Goal: Task Accomplishment & Management: Complete application form

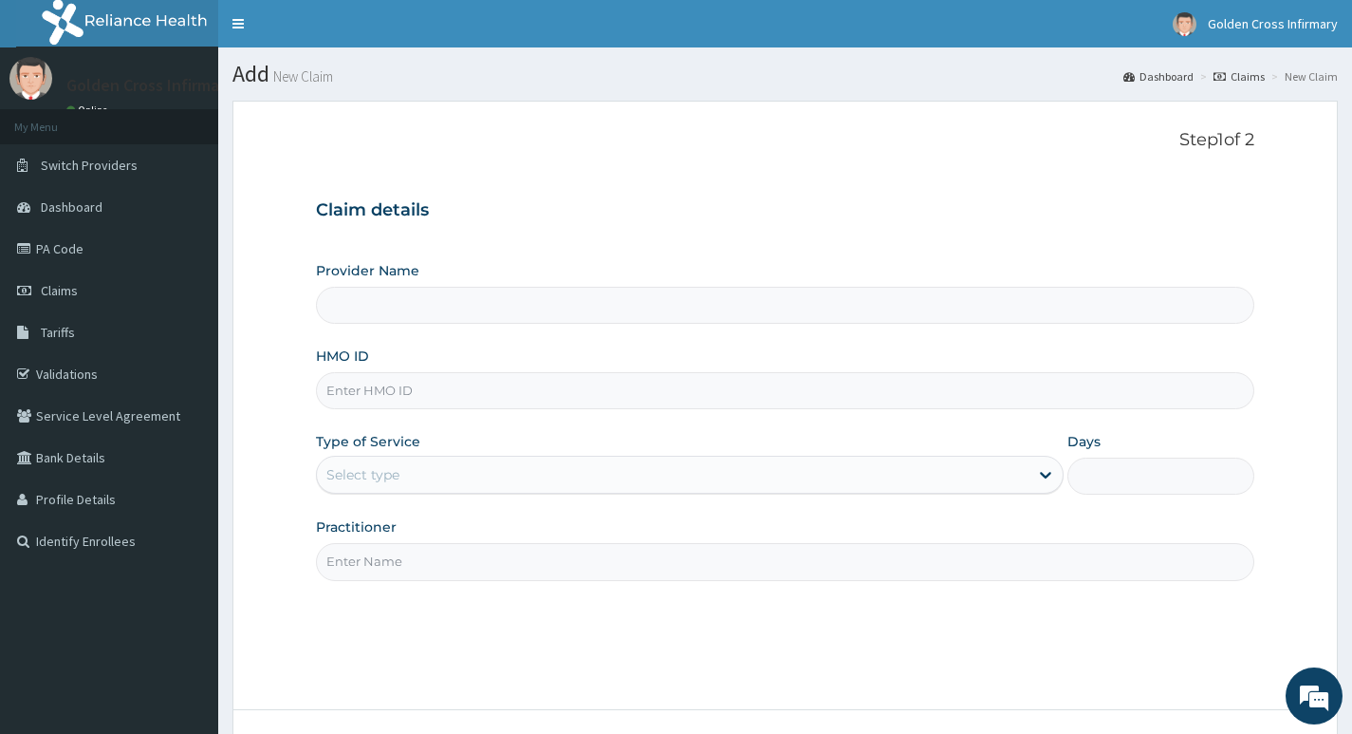
click at [463, 390] on input "HMO ID" at bounding box center [785, 390] width 938 height 37
type input "[GEOGRAPHIC_DATA] (Hospital & Maternity)"
type input "SSN/10164/A"
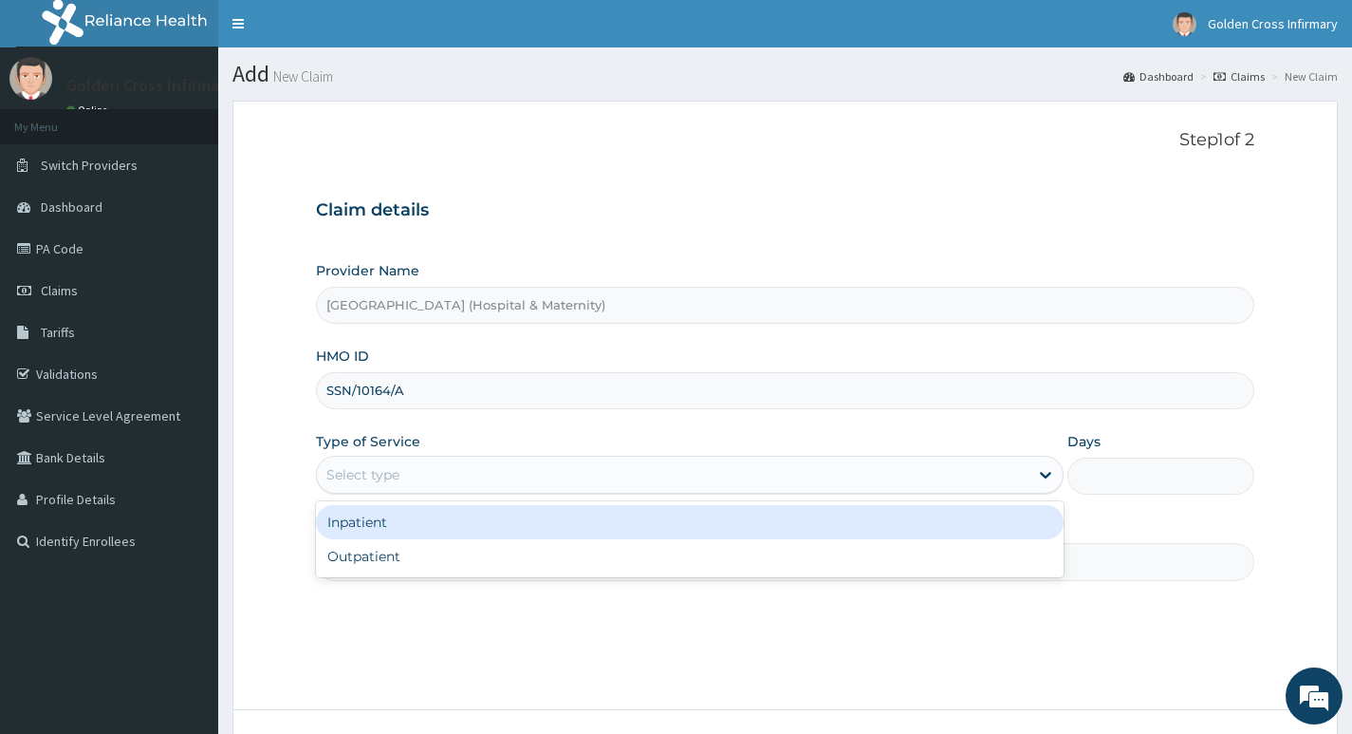
click at [440, 462] on div "Select type" at bounding box center [673, 474] width 712 height 30
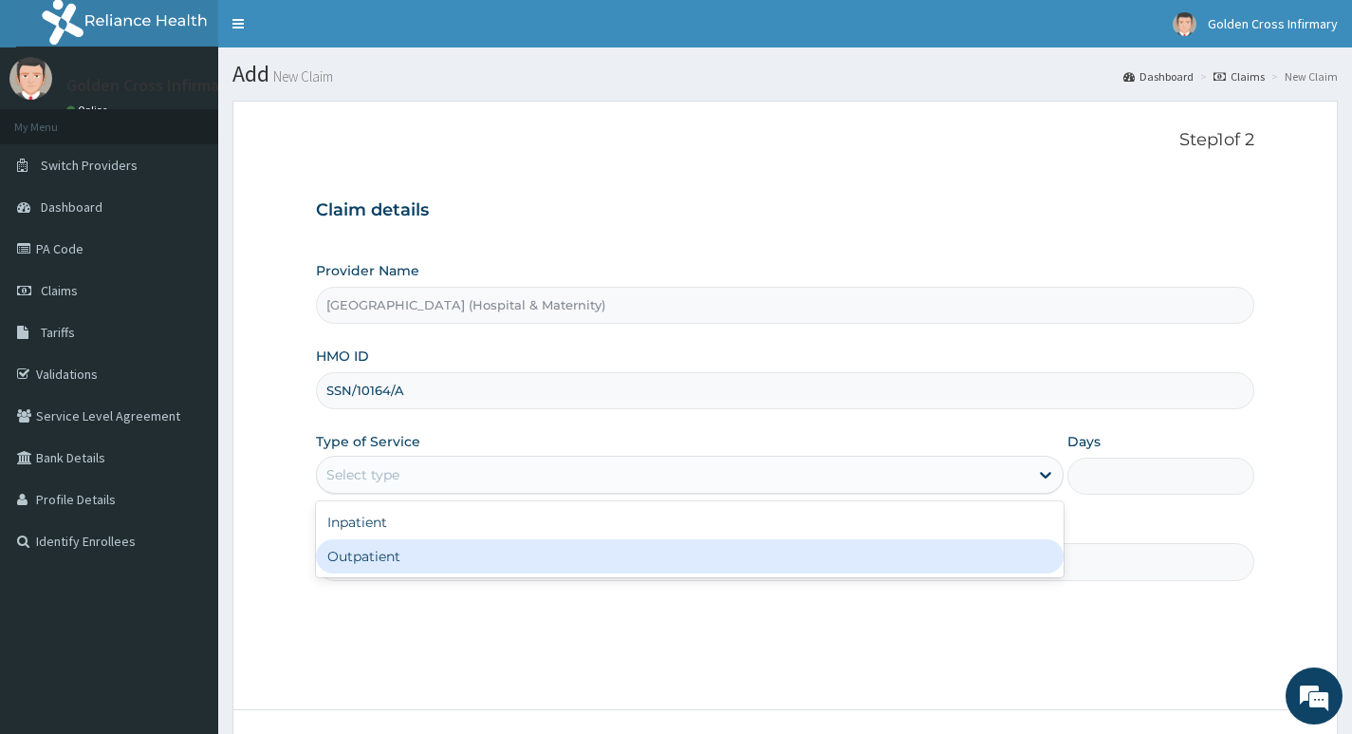
click at [430, 553] on div "Outpatient" at bounding box center [690, 556] width 748 height 34
type input "1"
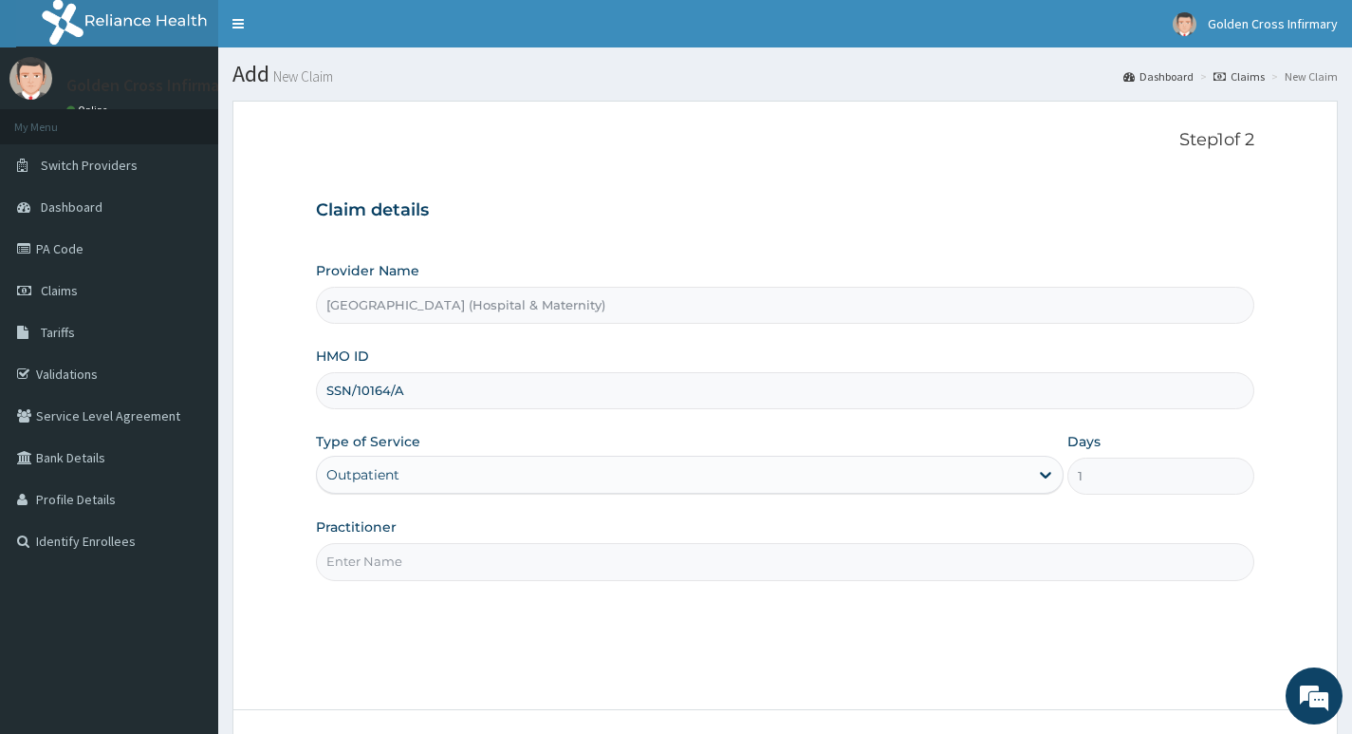
click at [443, 581] on div "Step 1 of 2 Claim details Provider Name [GEOGRAPHIC_DATA] (Hospital & Maternity…" at bounding box center [785, 405] width 938 height 550
click at [462, 569] on input "Practitioner" at bounding box center [785, 561] width 938 height 37
type input "DR [PERSON_NAME]"
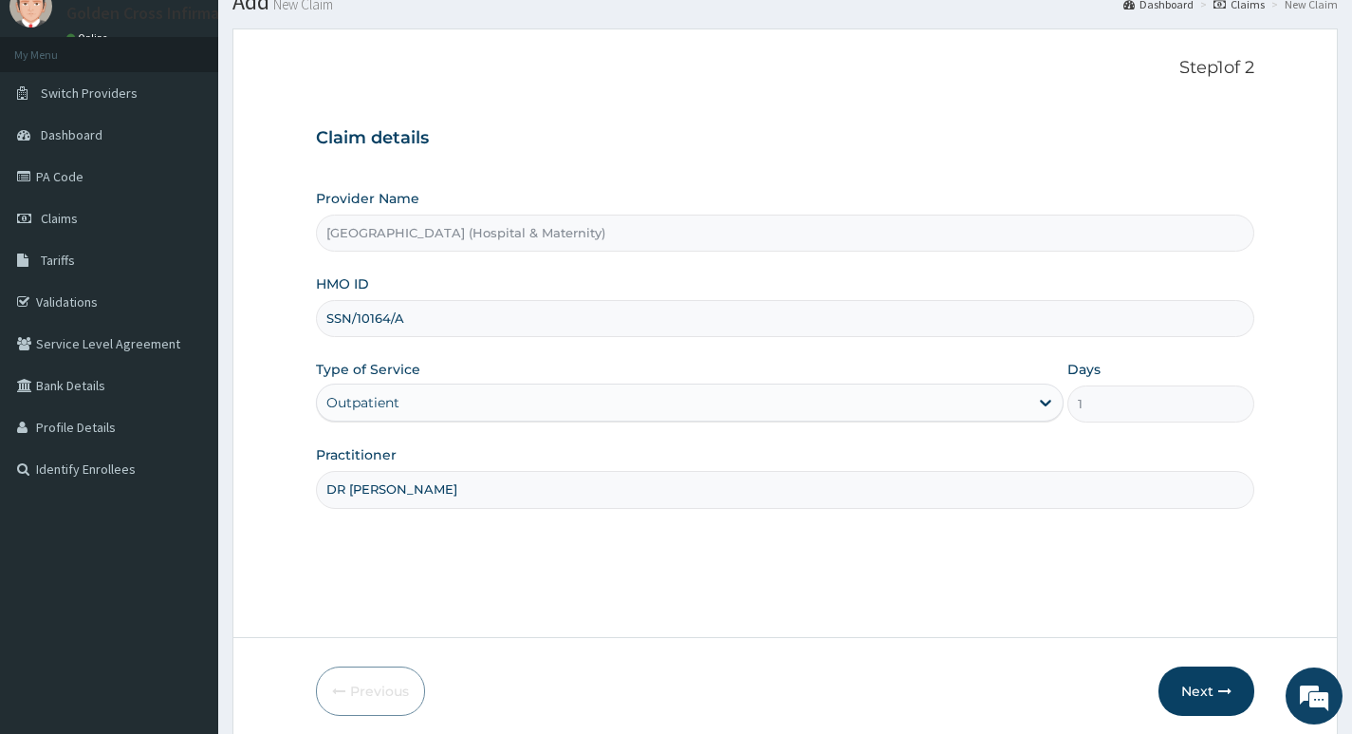
scroll to position [146, 0]
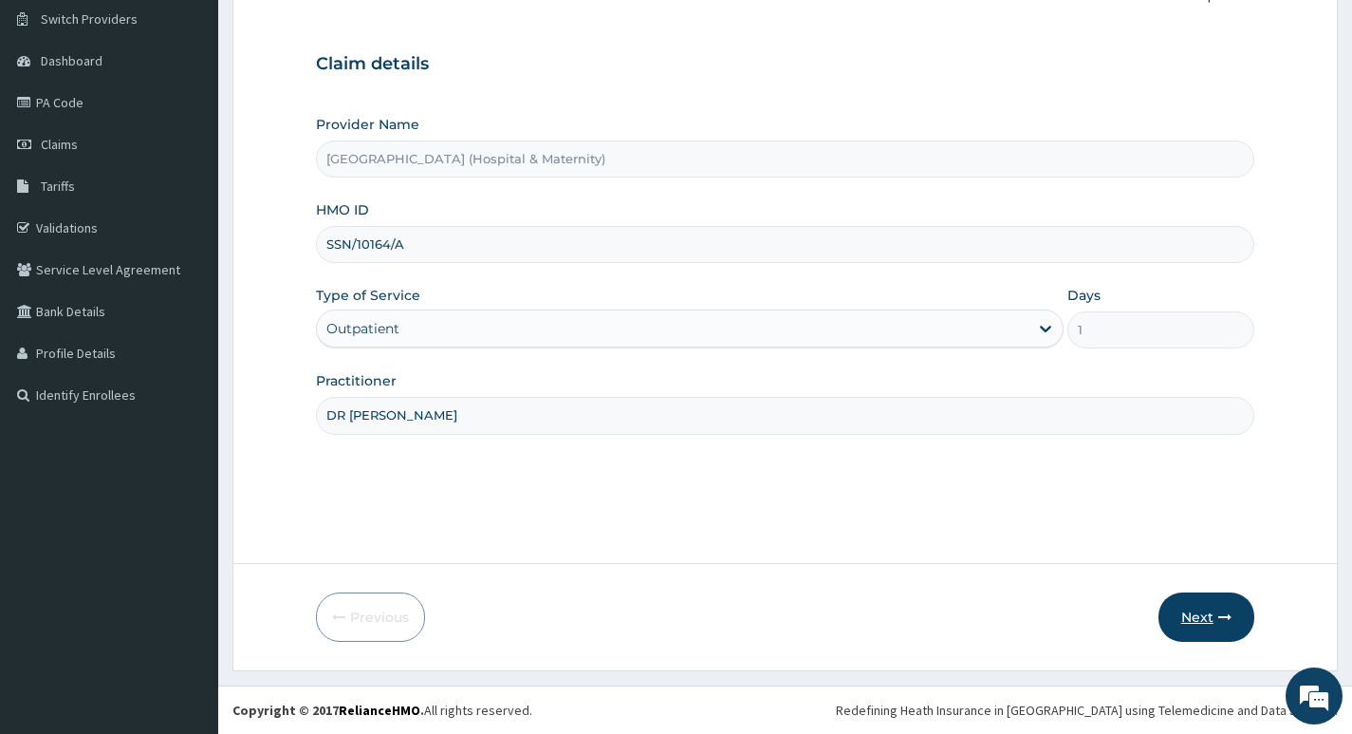
click at [1207, 602] on button "Next" at bounding box center [1207, 616] width 96 height 49
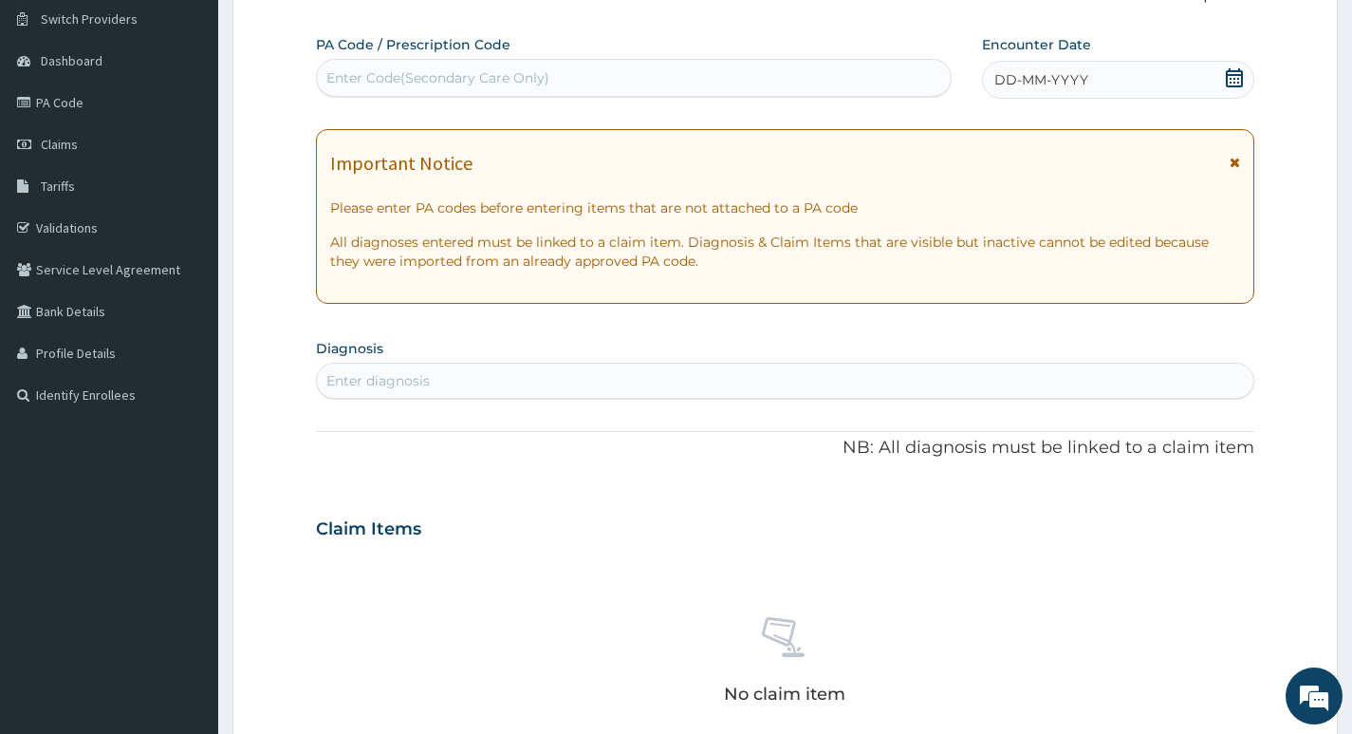
click at [588, 367] on div "Enter diagnosis" at bounding box center [785, 380] width 937 height 30
type input "[MEDICAL_DATA]"
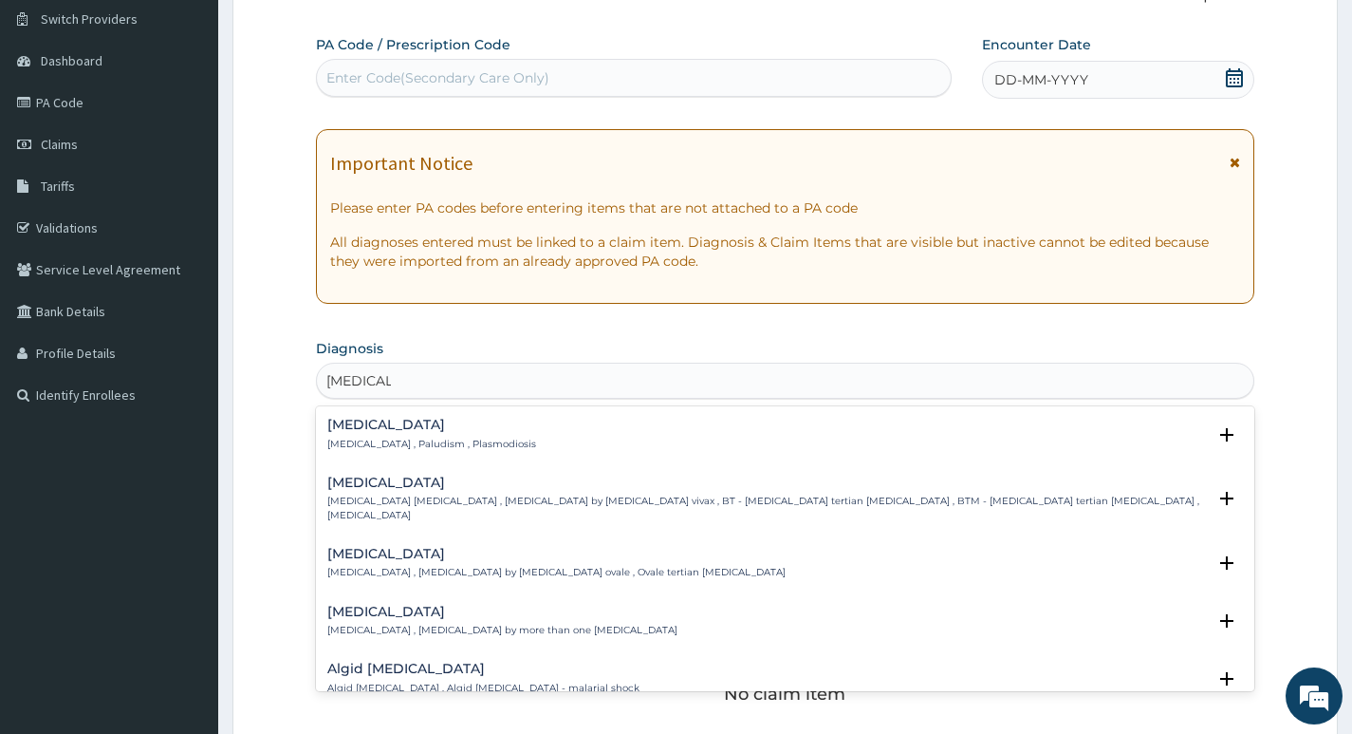
click at [438, 420] on h4 "[MEDICAL_DATA]" at bounding box center [431, 425] width 209 height 14
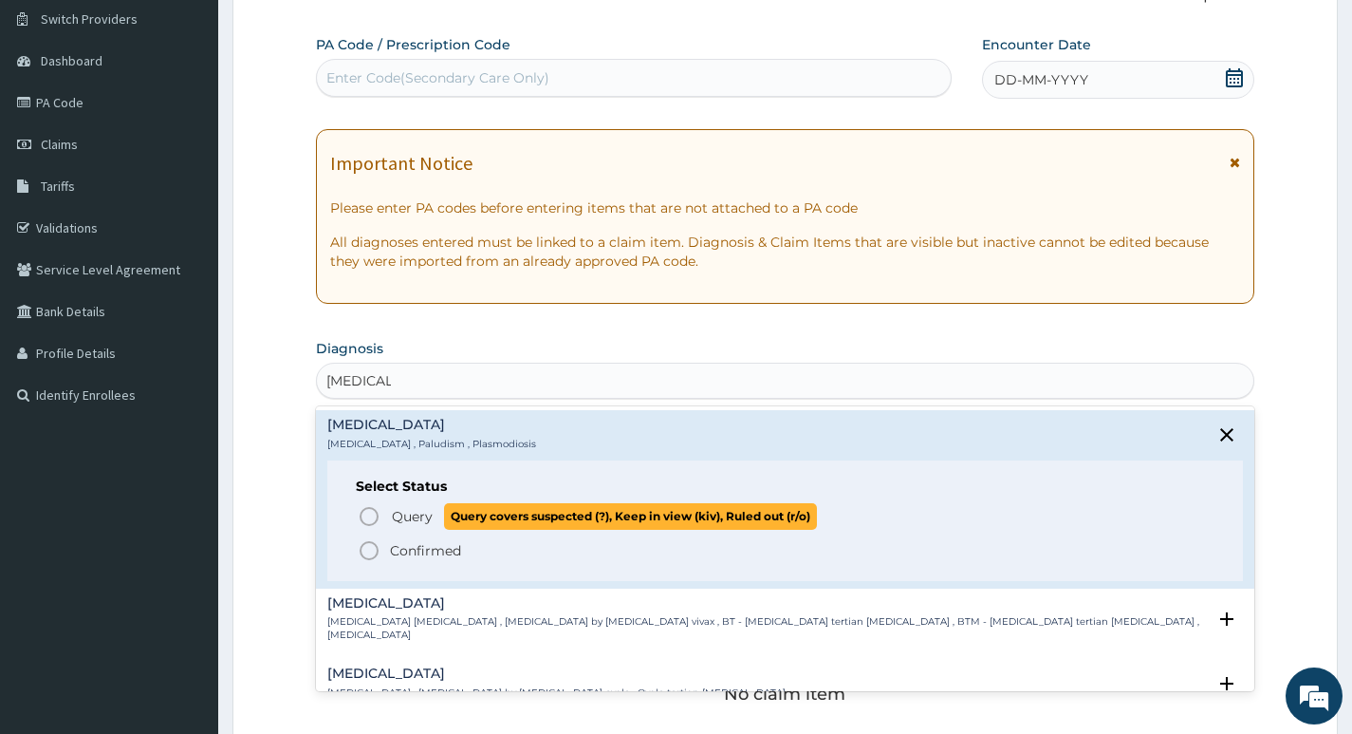
click at [362, 515] on icon "status option query" at bounding box center [369, 516] width 23 height 23
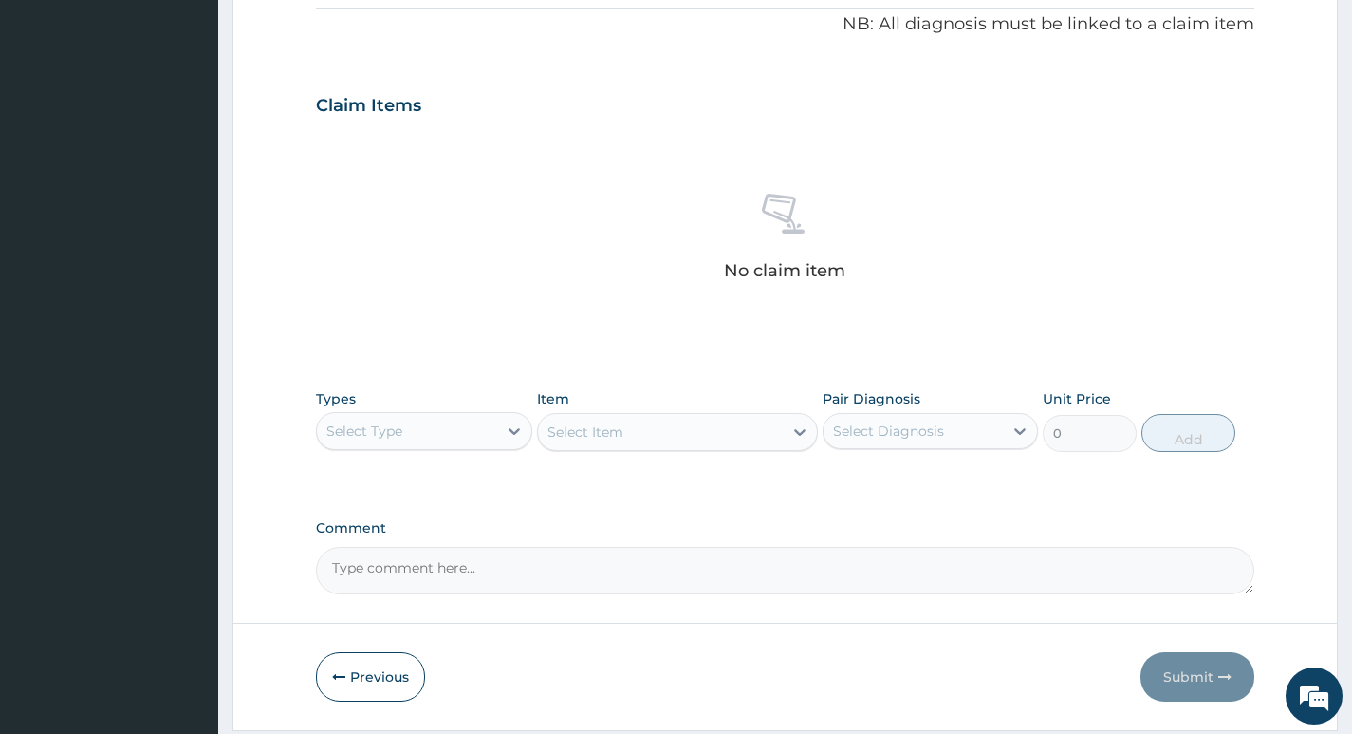
scroll to position [621, 0]
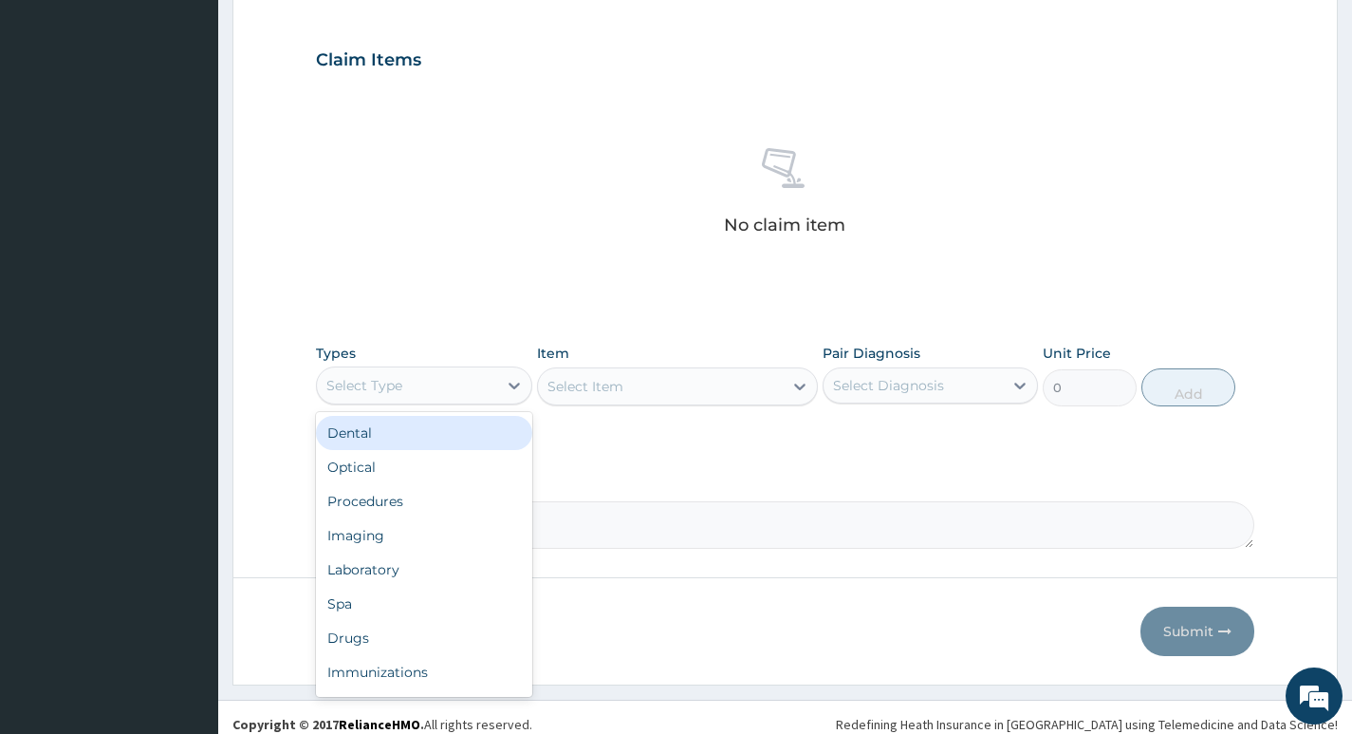
click at [409, 397] on div "Select Type" at bounding box center [406, 385] width 179 height 30
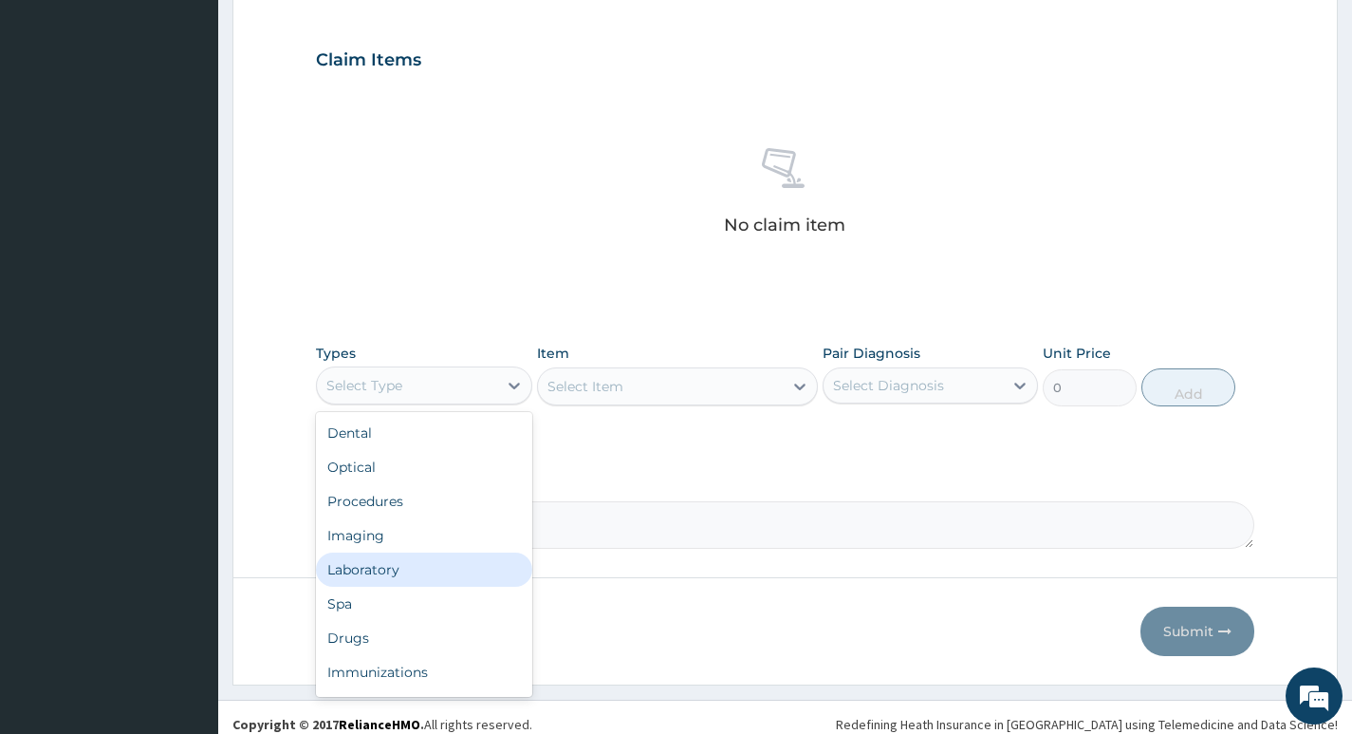
click at [399, 580] on div "Laboratory" at bounding box center [423, 569] width 215 height 34
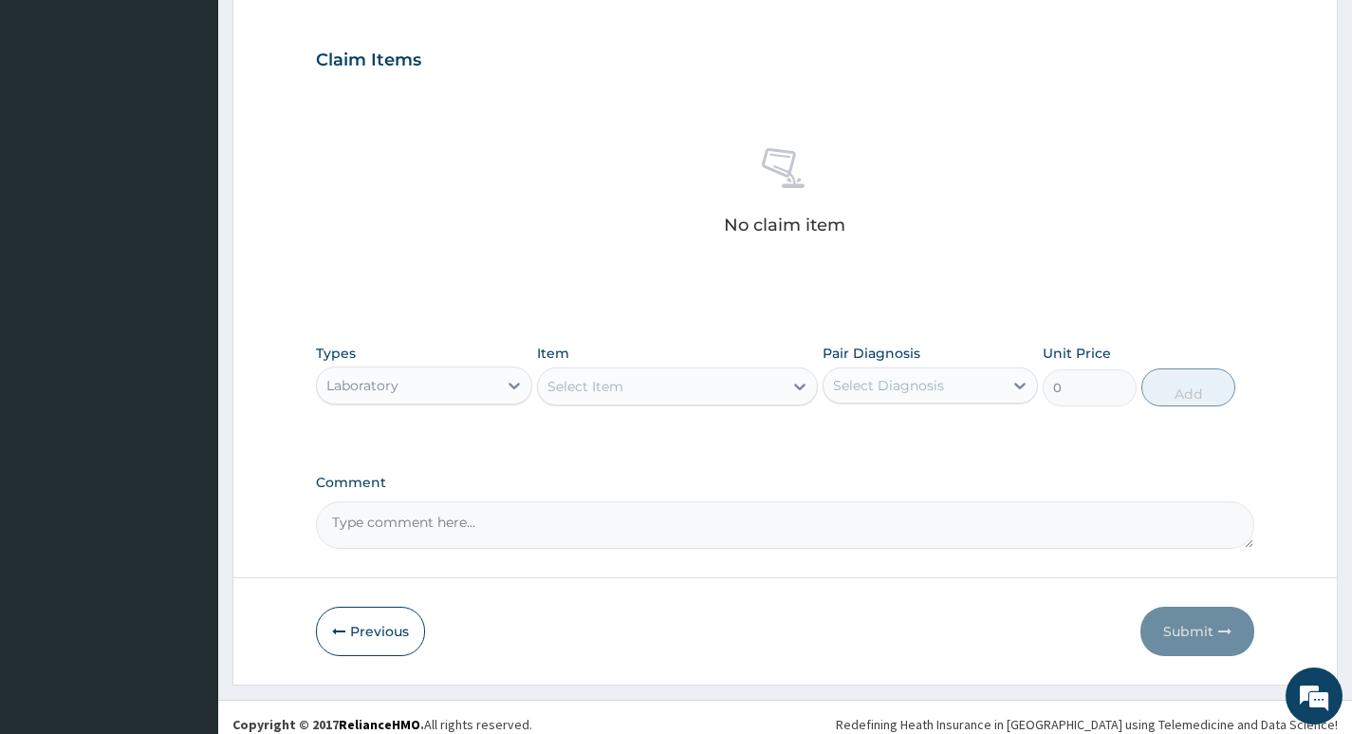
click at [696, 384] on div "Select Item" at bounding box center [661, 386] width 246 height 30
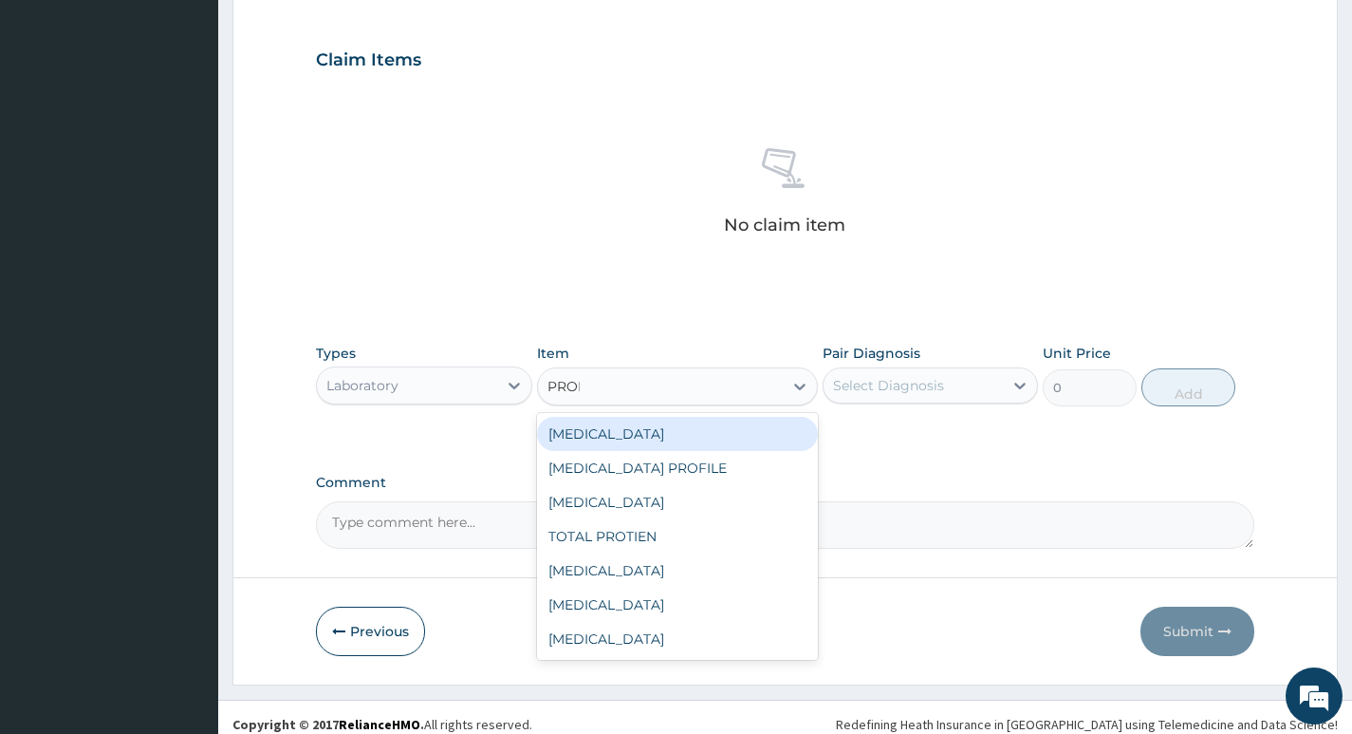
type input "PROLA"
click at [685, 428] on div "[MEDICAL_DATA]" at bounding box center [678, 434] width 282 height 34
type input "3840"
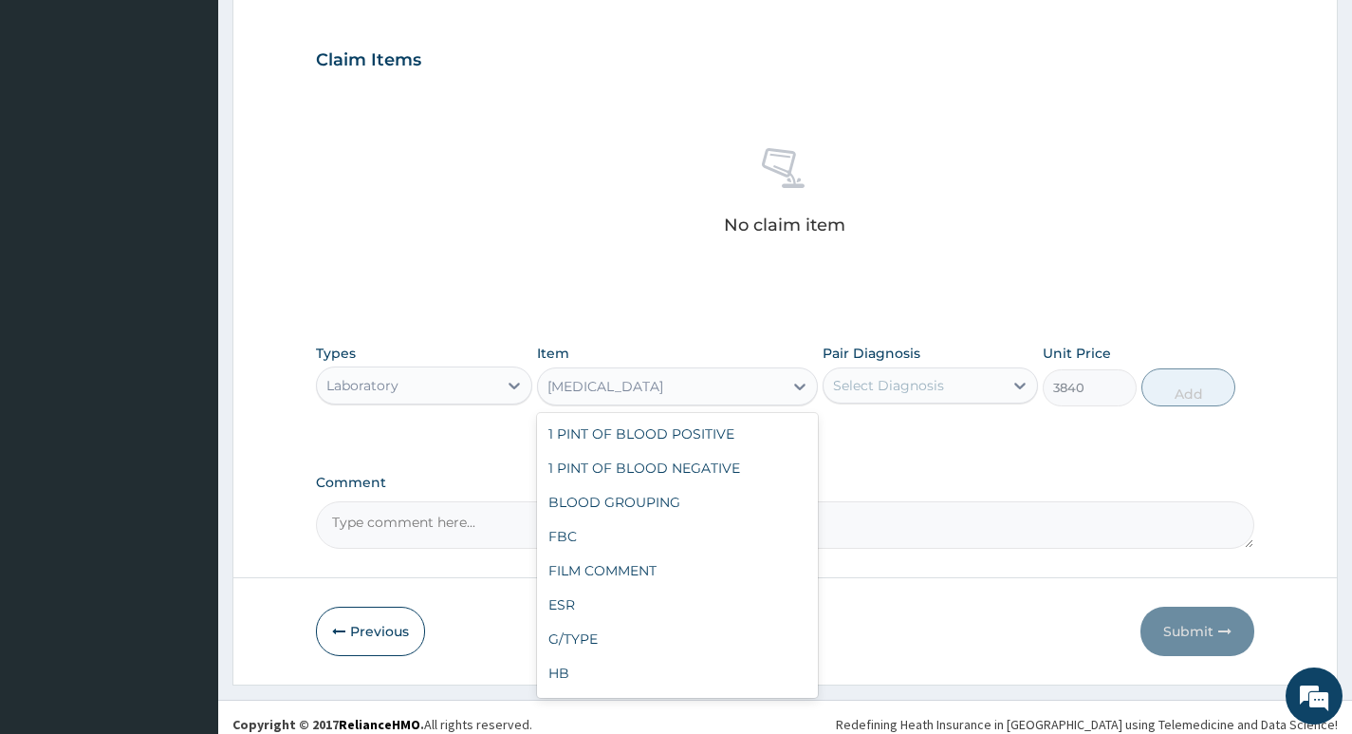
click at [702, 385] on div "[MEDICAL_DATA]" at bounding box center [661, 386] width 246 height 30
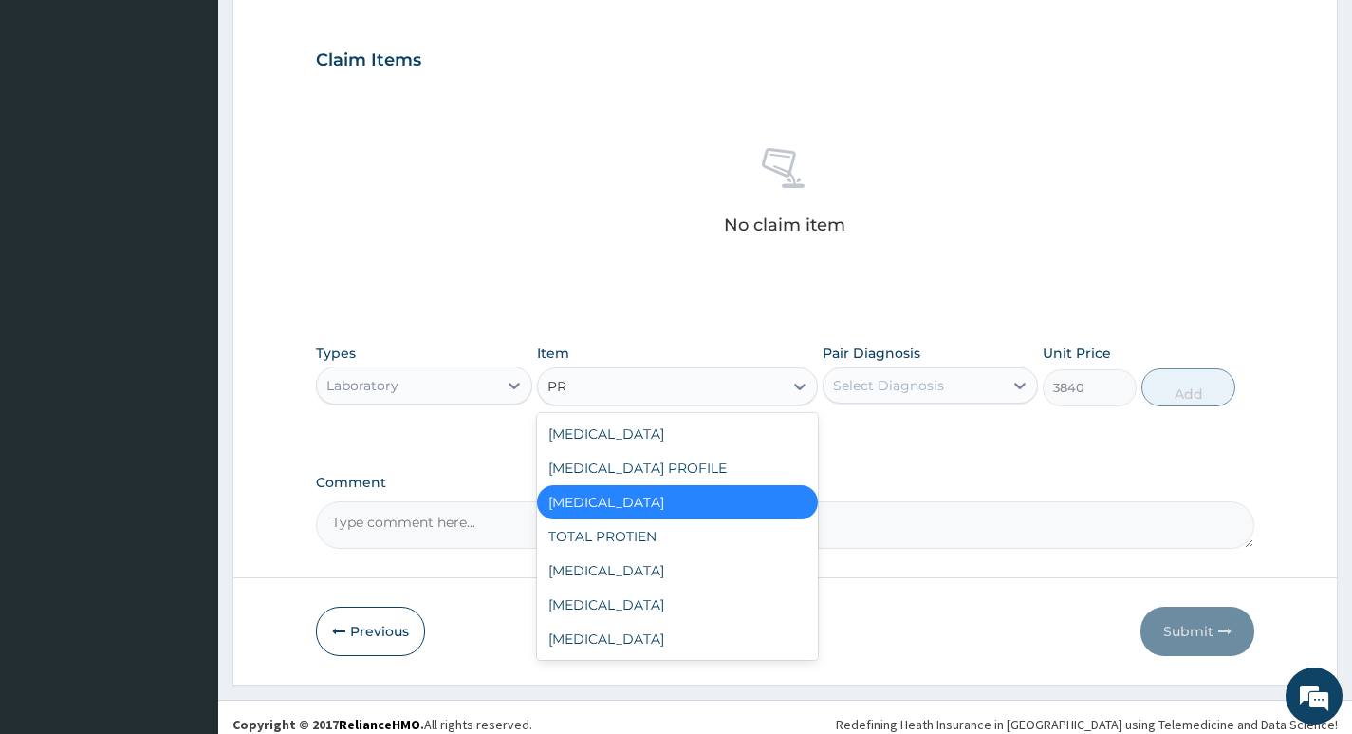
scroll to position [0, 0]
type input "PROLA"
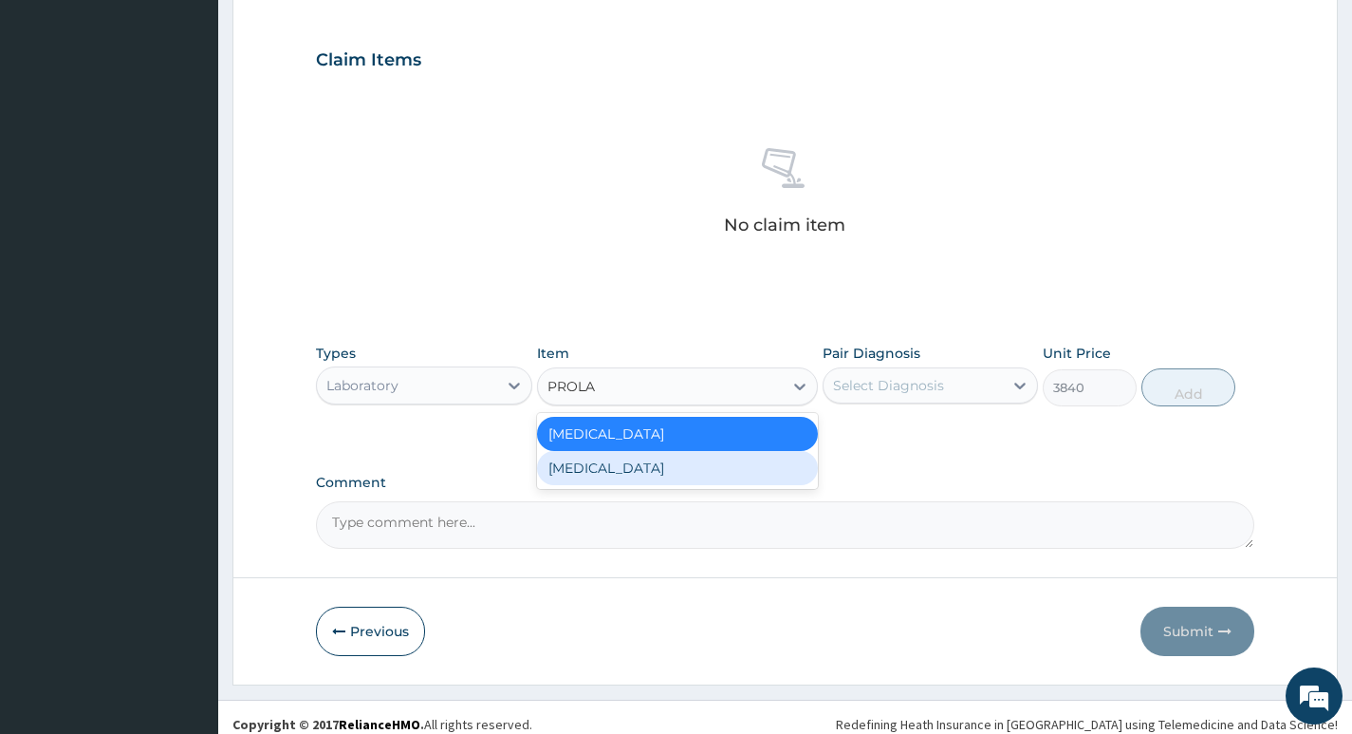
click at [671, 460] on div "[MEDICAL_DATA]" at bounding box center [678, 468] width 282 height 34
type input "7000"
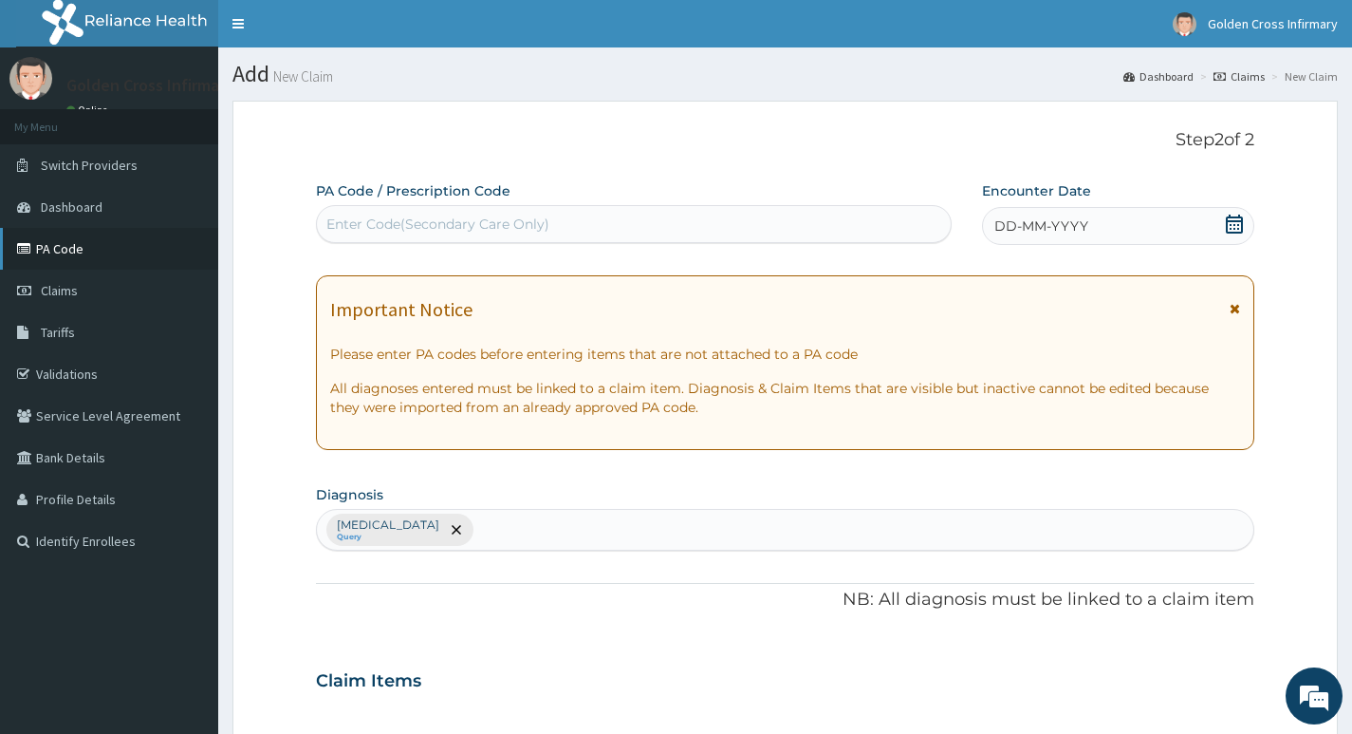
click at [86, 264] on link "PA Code" at bounding box center [109, 249] width 218 height 42
